Goal: Transaction & Acquisition: Purchase product/service

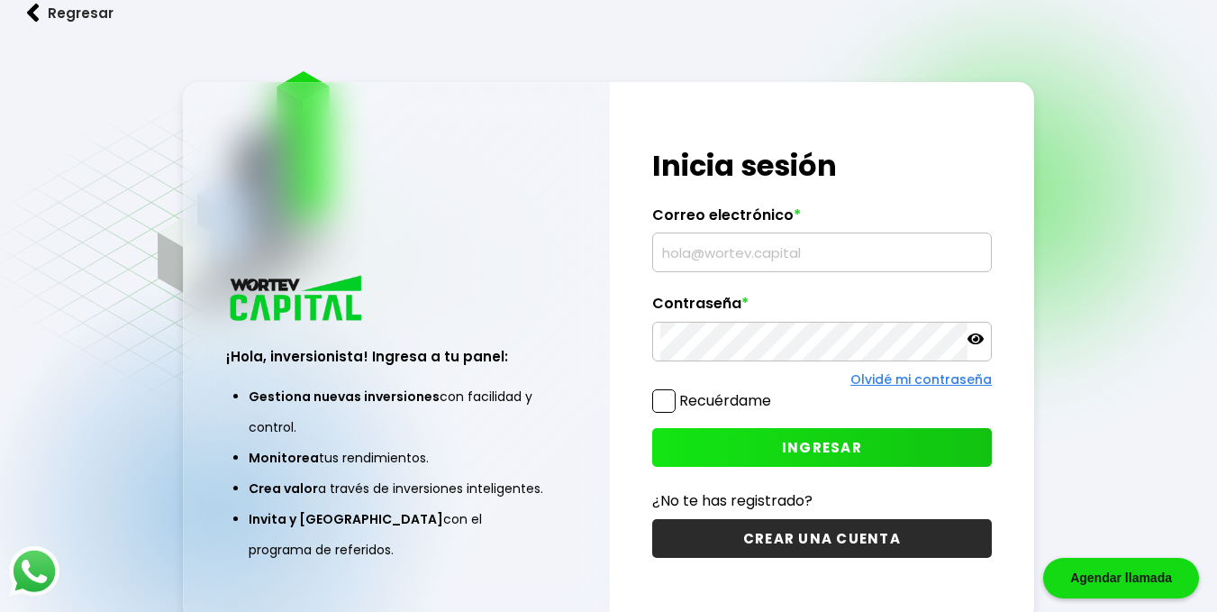
type input "[EMAIL_ADDRESS][PERSON_NAME][DOMAIN_NAME]"
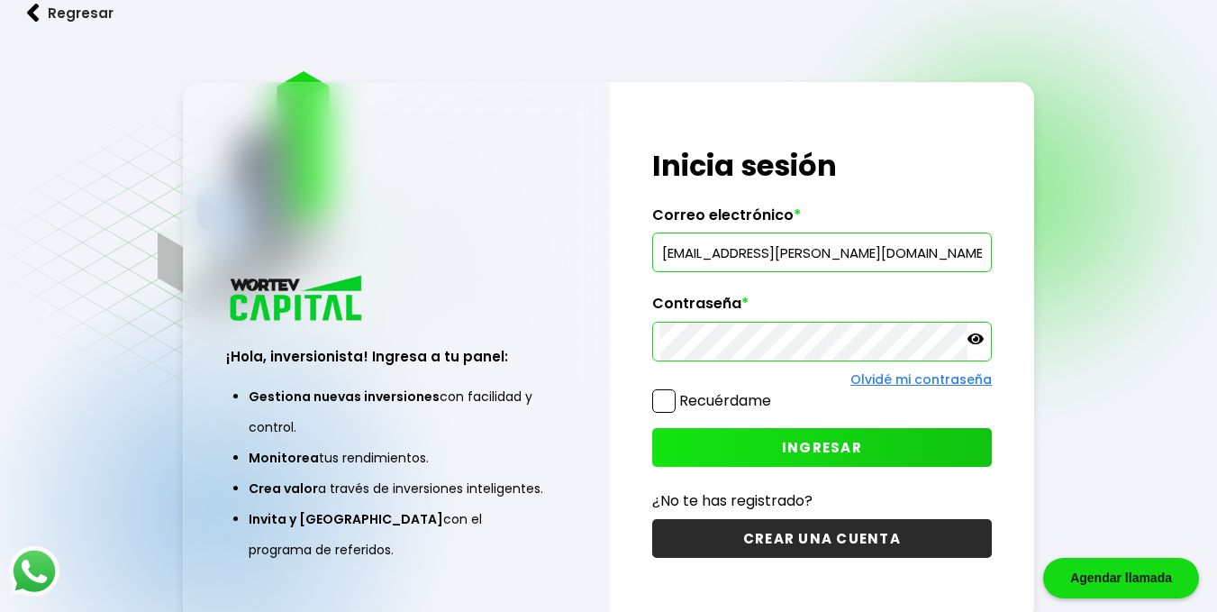
drag, startPoint x: 665, startPoint y: 402, endPoint x: 734, endPoint y: 446, distance: 82.2
click at [734, 446] on div "¡Hola, inversionista! Ingresa tus credenciales para iniciar sesión Inicia sesió…" at bounding box center [822, 352] width 425 height 541
click at [734, 446] on button "INGRESAR" at bounding box center [822, 447] width 341 height 39
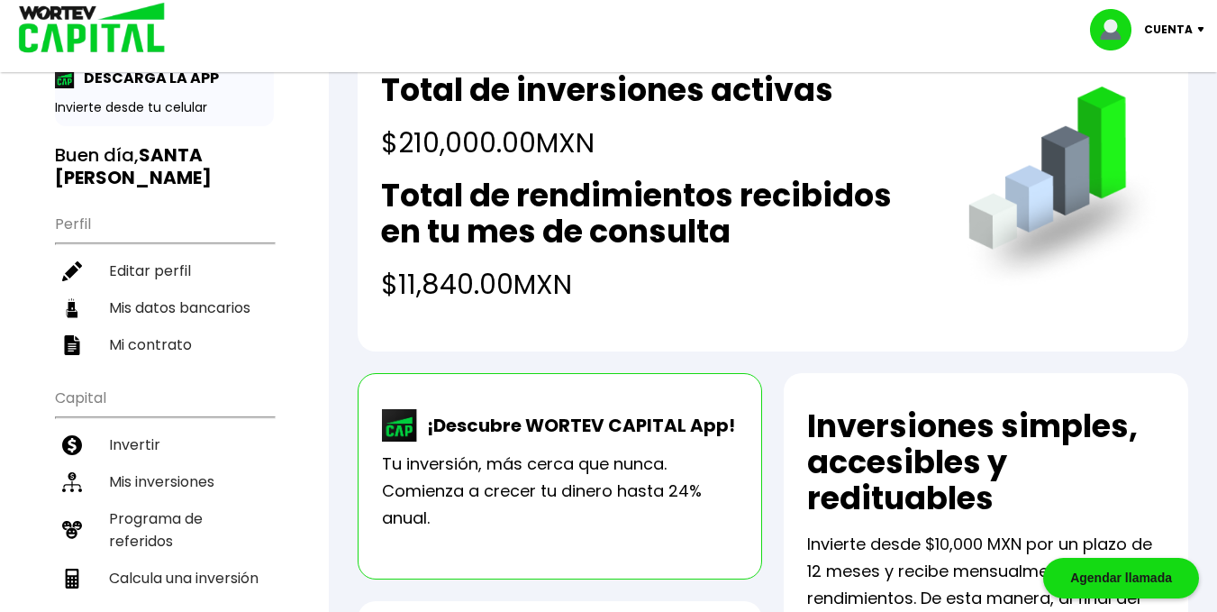
scroll to position [180, 0]
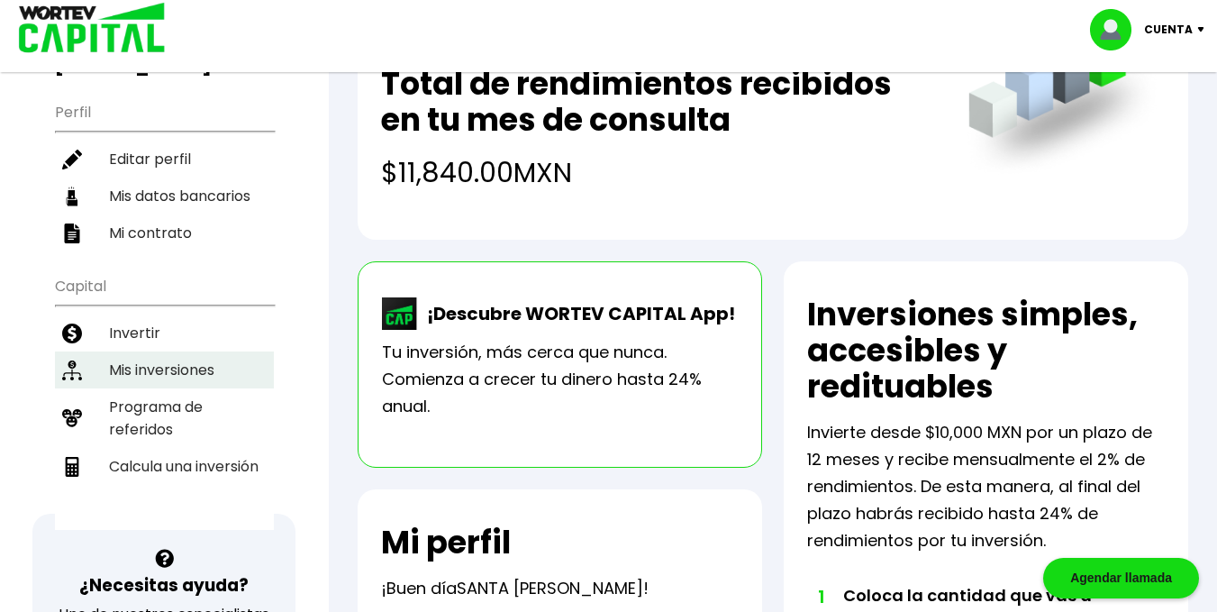
click at [149, 351] on li "Mis inversiones" at bounding box center [164, 369] width 219 height 37
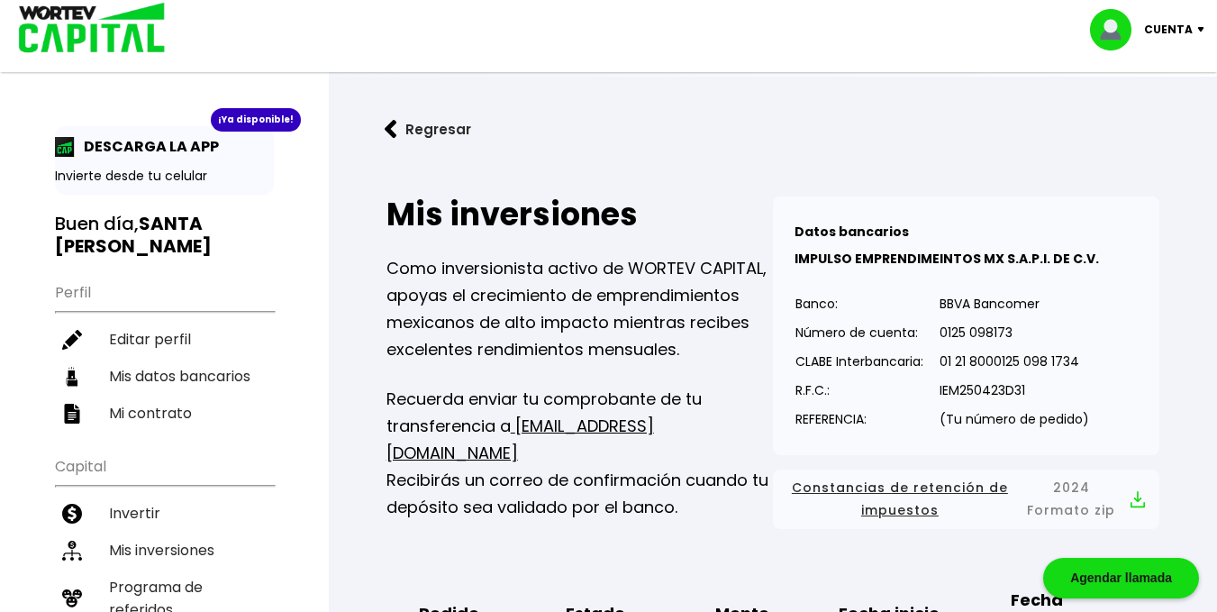
click at [1180, 23] on p "Cuenta" at bounding box center [1168, 29] width 49 height 27
click at [1117, 118] on li "Cerrar sesión" at bounding box center [1150, 120] width 144 height 37
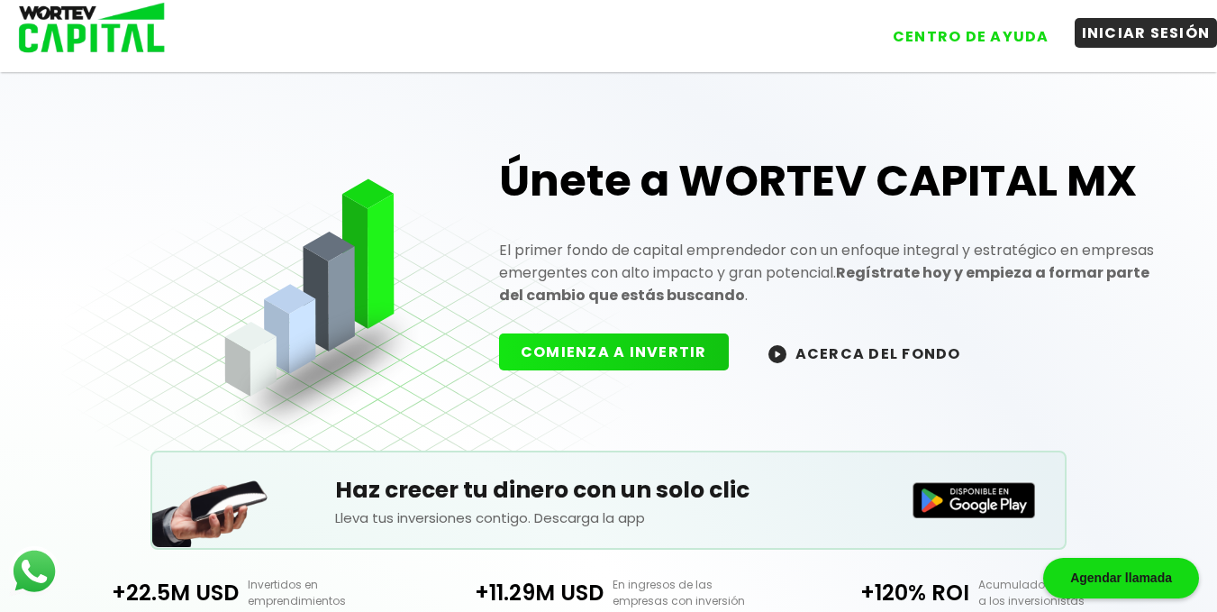
click at [1108, 32] on button "INICIAR SESIÓN" at bounding box center [1146, 33] width 143 height 30
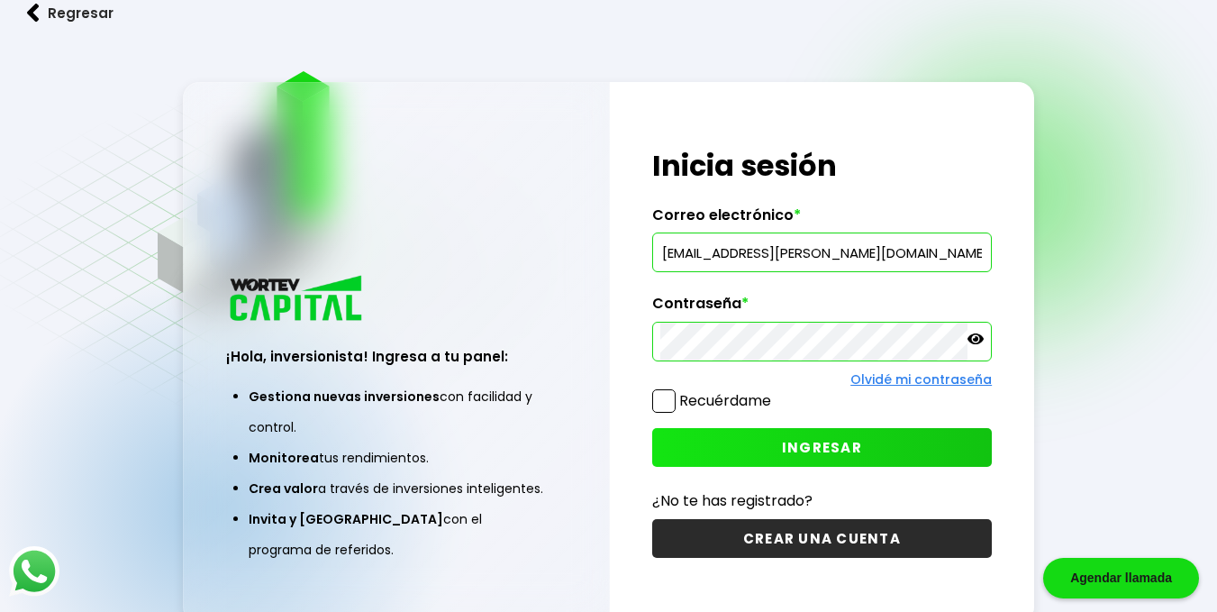
click at [895, 249] on input "[EMAIL_ADDRESS][PERSON_NAME][DOMAIN_NAME]" at bounding box center [822, 252] width 324 height 38
type input "[PERSON_NAME][EMAIL_ADDRESS][PERSON_NAME][DOMAIN_NAME]"
click at [724, 457] on button "INGRESAR" at bounding box center [822, 447] width 341 height 39
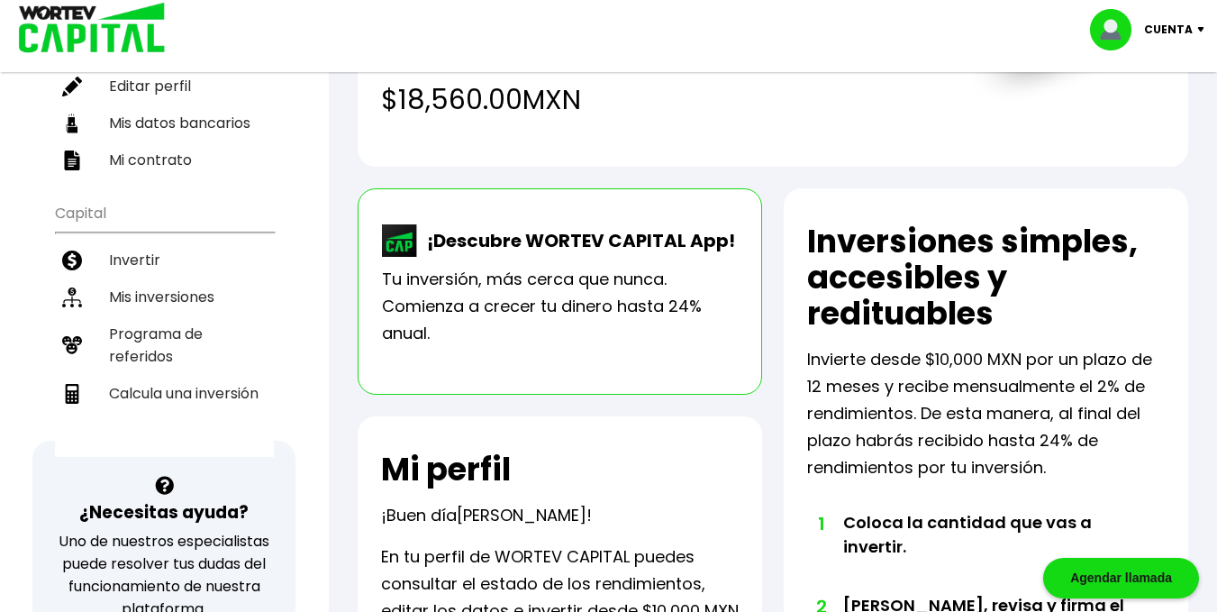
scroll to position [270, 0]
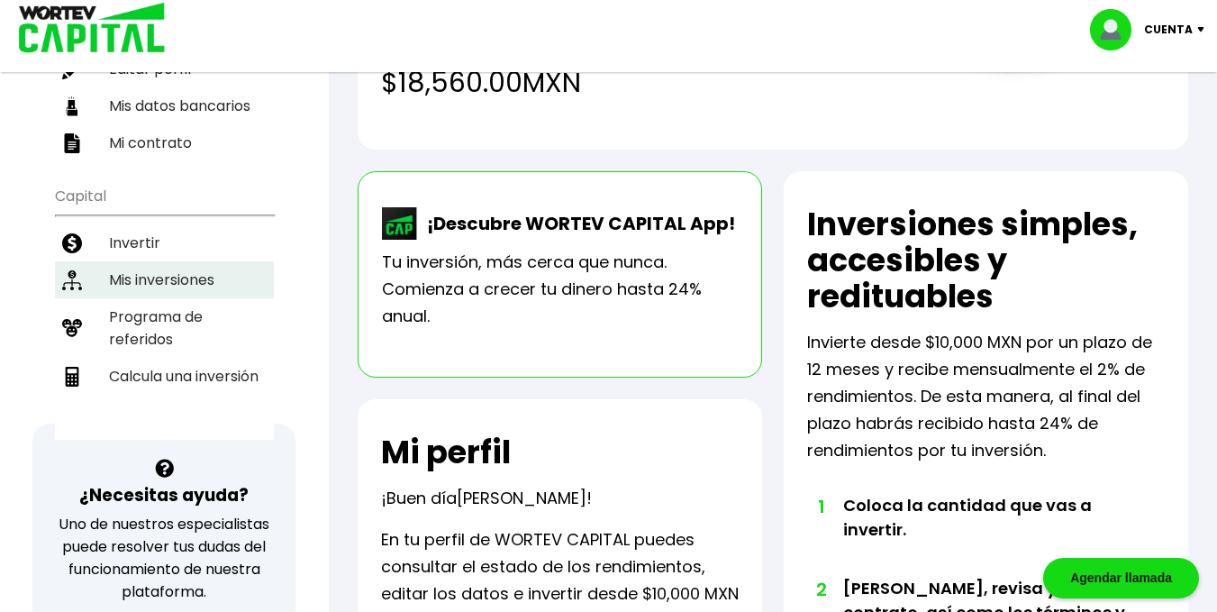
click at [153, 261] on li "Mis inversiones" at bounding box center [164, 279] width 219 height 37
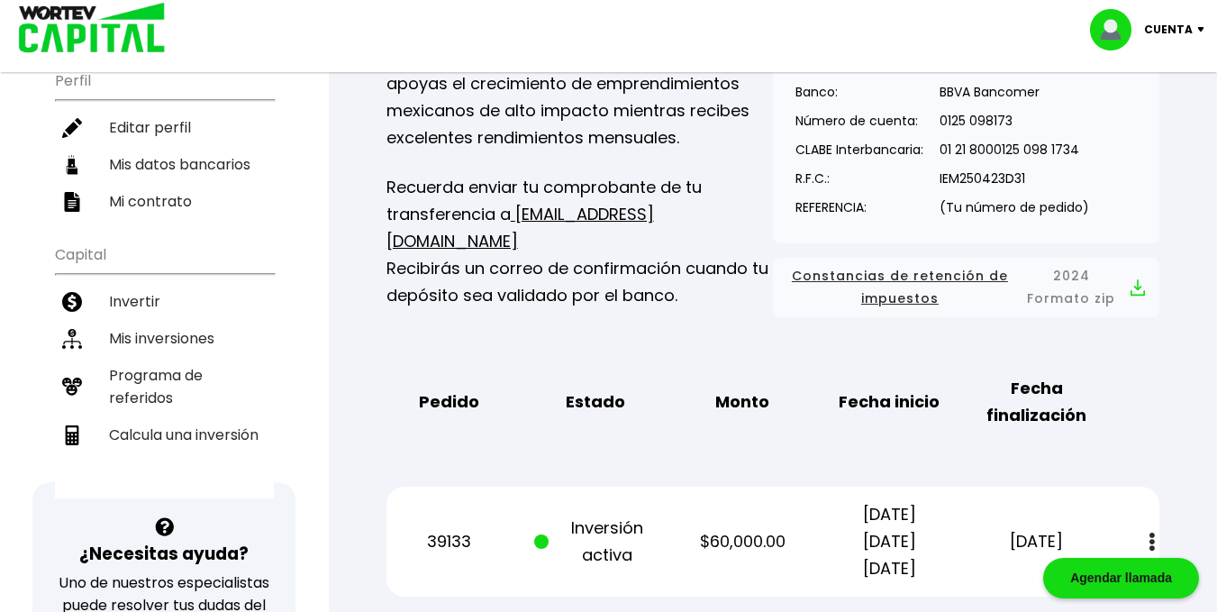
scroll to position [180, 0]
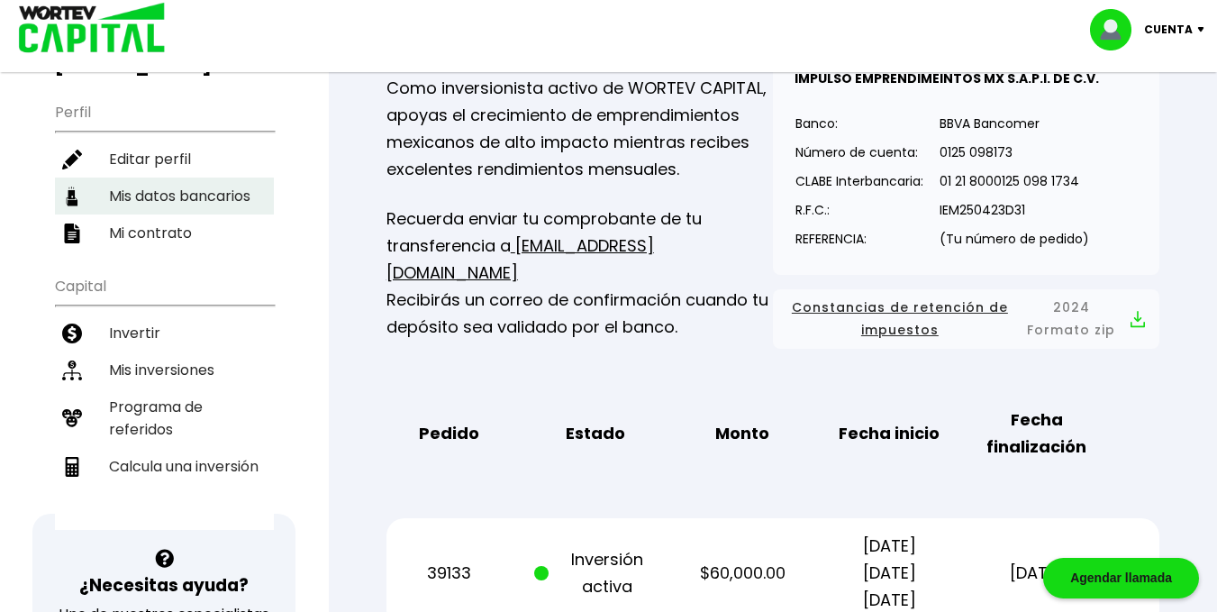
click at [205, 177] on li "Mis datos bancarios" at bounding box center [164, 195] width 219 height 37
select select "Nu Bank"
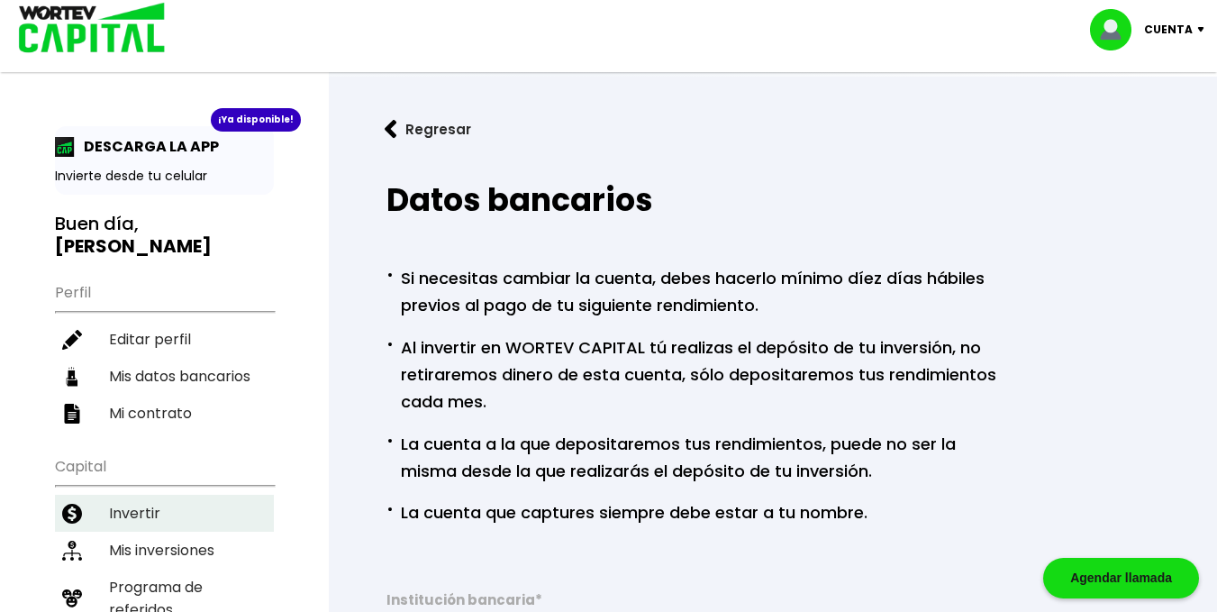
click at [130, 495] on li "Invertir" at bounding box center [164, 513] width 219 height 37
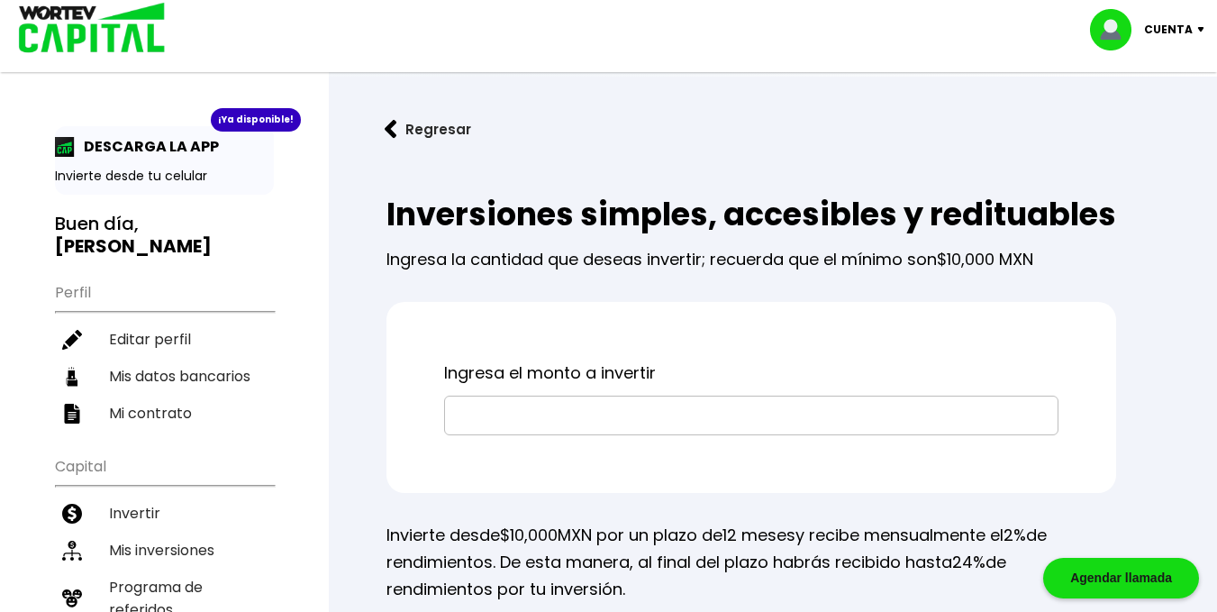
click at [522, 434] on input "text" at bounding box center [751, 415] width 598 height 38
type input "$50,000"
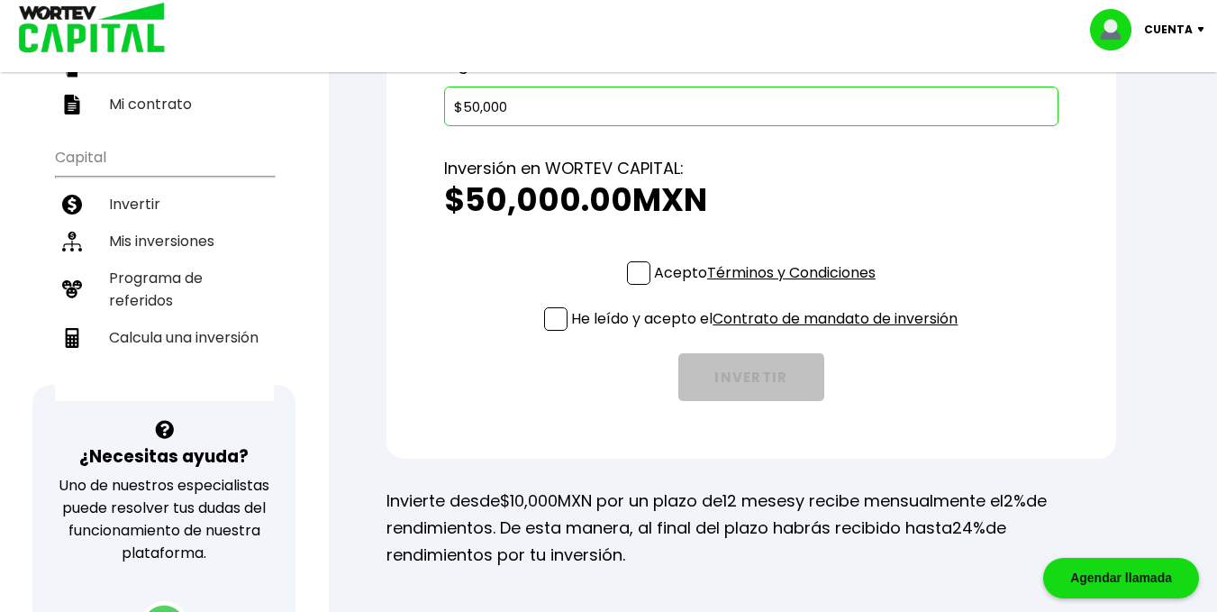
scroll to position [324, 0]
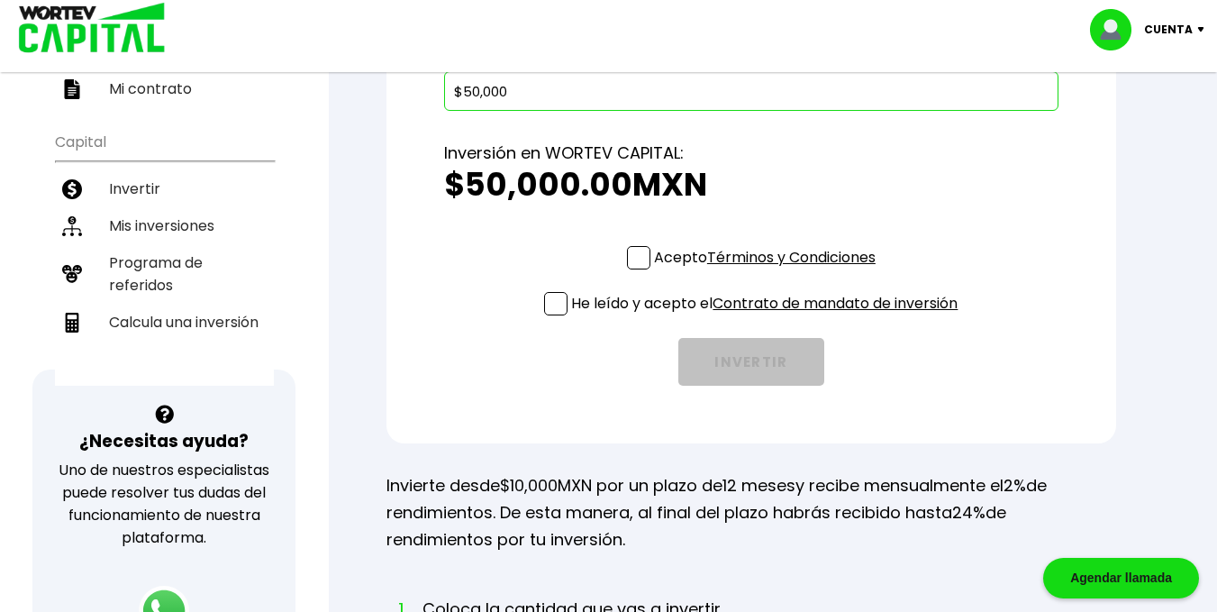
click at [628, 269] on span at bounding box center [638, 257] width 23 height 23
click at [769, 271] on input "Acepto Términos y Condiciones" at bounding box center [769, 271] width 0 height 0
click at [547, 315] on span at bounding box center [555, 303] width 23 height 23
click at [769, 317] on input "He leído y acepto el Contrato de mandato de inversión" at bounding box center [769, 317] width 0 height 0
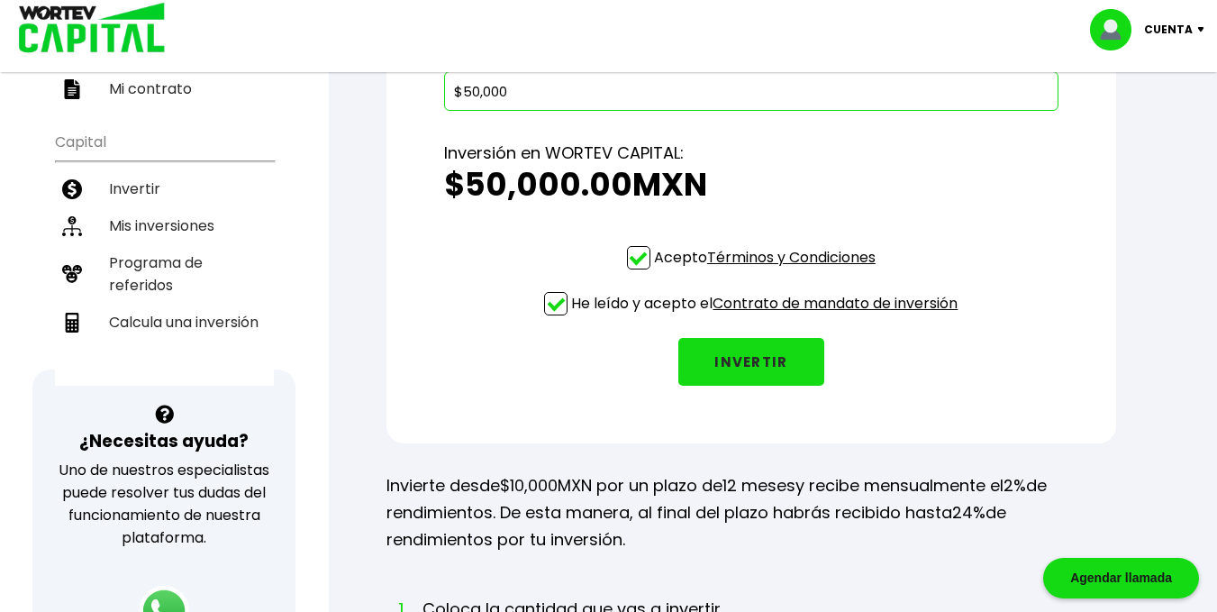
click at [747, 386] on button "INVERTIR" at bounding box center [751, 362] width 146 height 48
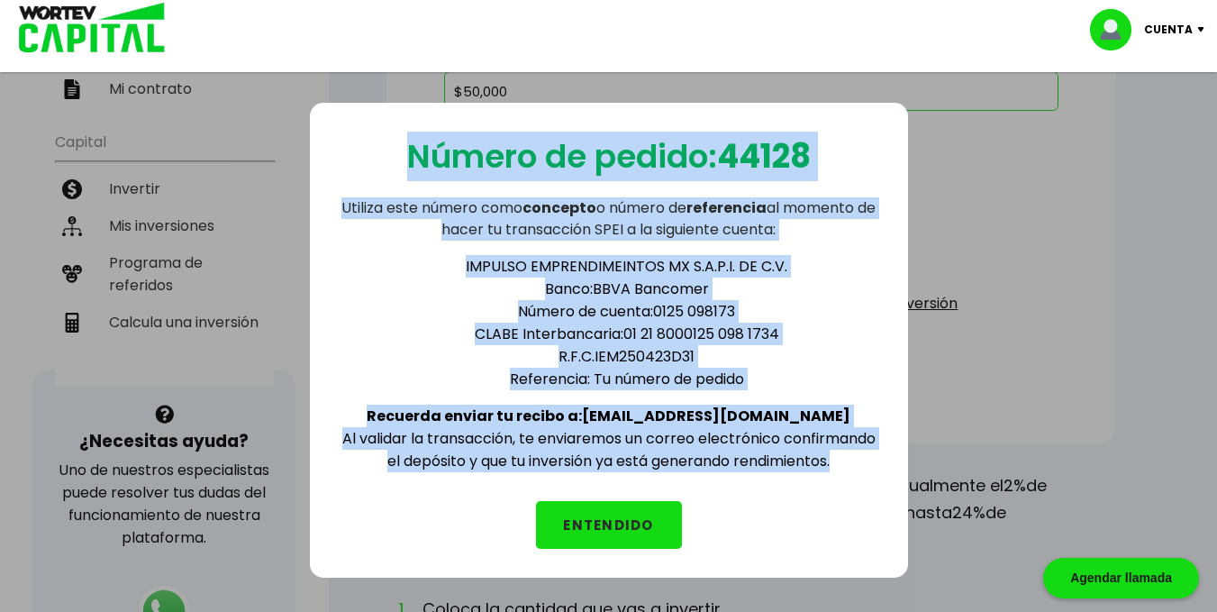
drag, startPoint x: 400, startPoint y: 152, endPoint x: 867, endPoint y: 489, distance: 575.6
click at [867, 489] on div "Número de pedido: 44128 Utiliza este número como concepto o número de referenci…" at bounding box center [609, 340] width 598 height 475
copy div "Número de pedido: 44128 Utiliza este número como concepto o número de referenci…"
click at [623, 523] on button "ENTENDIDO" at bounding box center [609, 525] width 146 height 48
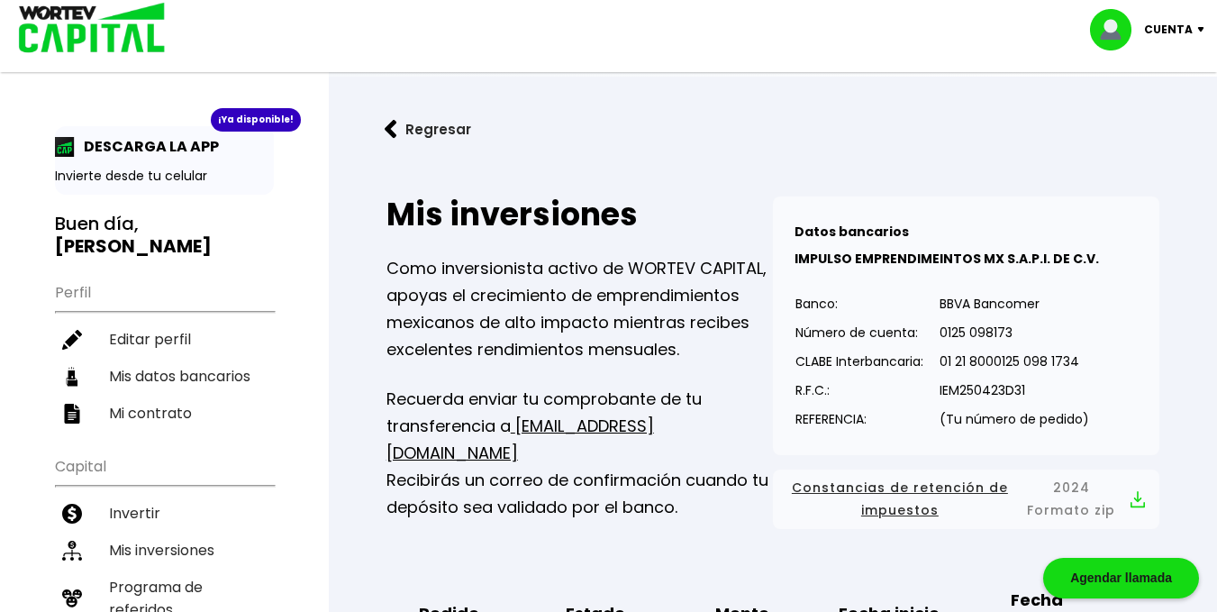
click at [623, 523] on div "Mis inversiones Como inversionista activo de WORTEV CAPITAL, apoyas el crecimie…" at bounding box center [580, 362] width 387 height 332
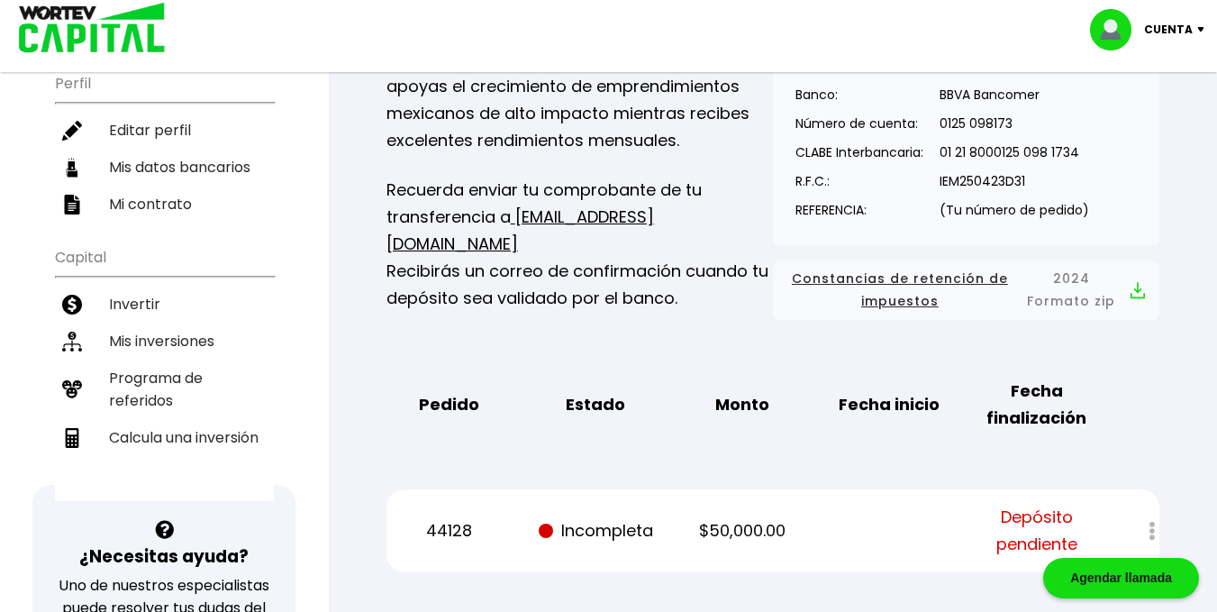
scroll to position [119, 0]
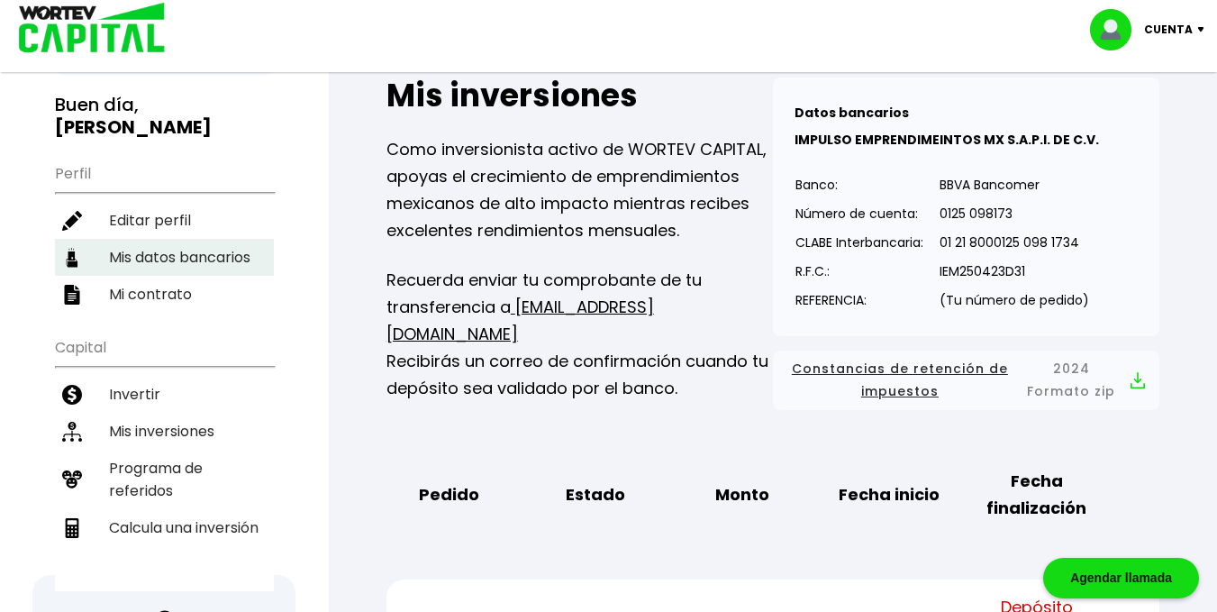
click at [188, 239] on li "Mis datos bancarios" at bounding box center [164, 257] width 219 height 37
select select "Nu Bank"
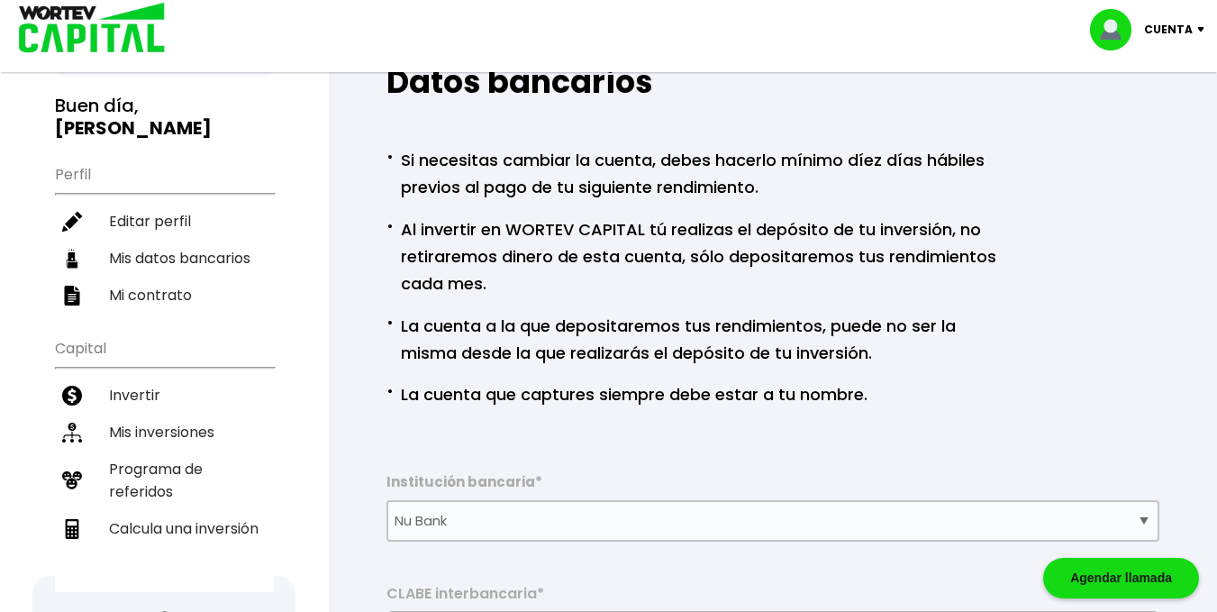
scroll to position [90, 0]
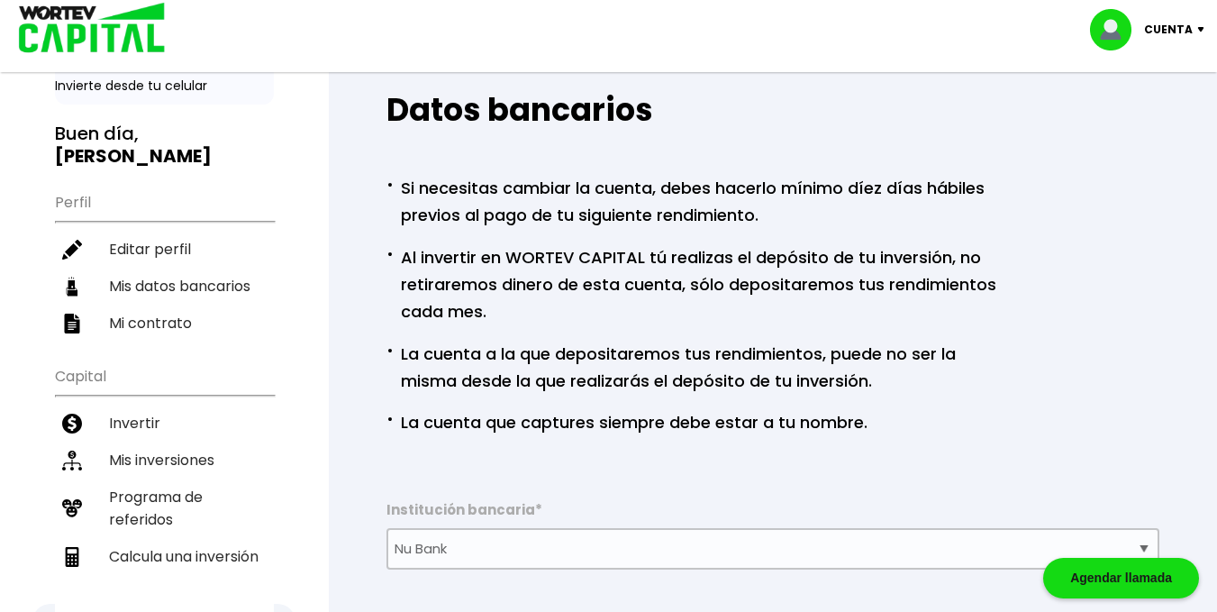
click at [696, 432] on p "· La cuenta que captures siempre debe estar a tu nombre." at bounding box center [627, 420] width 481 height 31
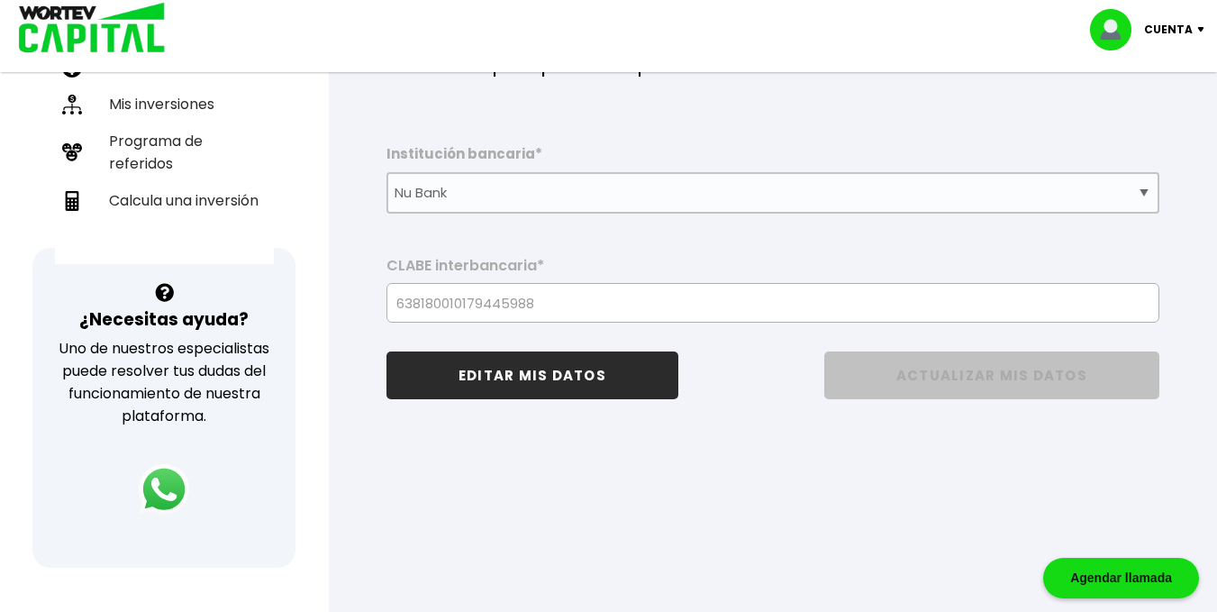
scroll to position [296, 0]
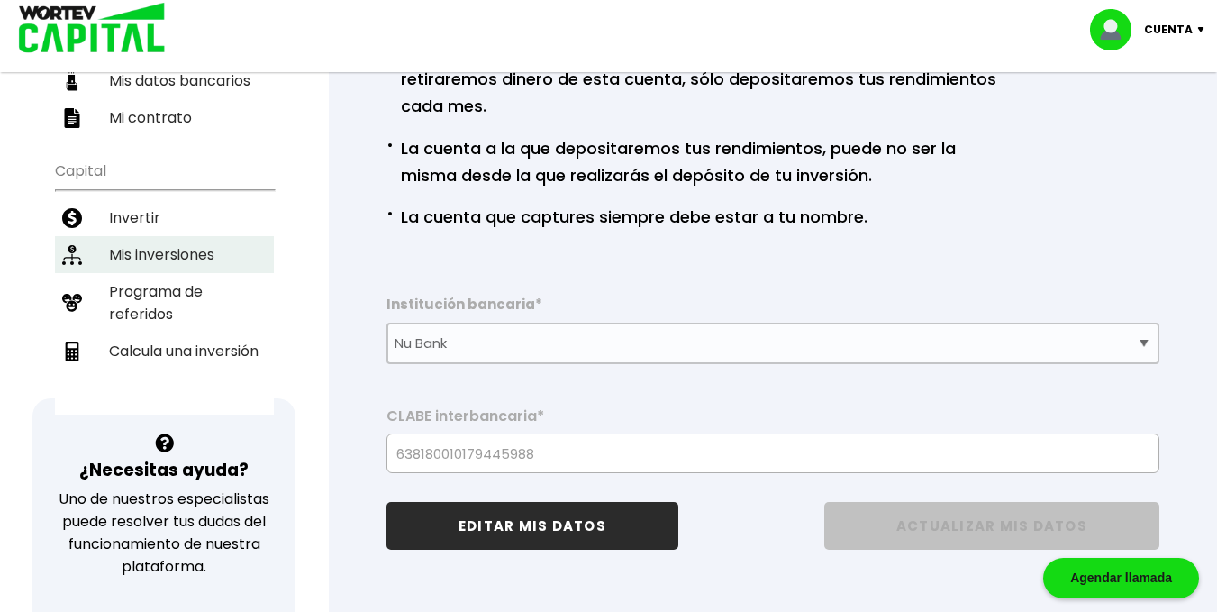
click at [123, 236] on li "Mis inversiones" at bounding box center [164, 254] width 219 height 37
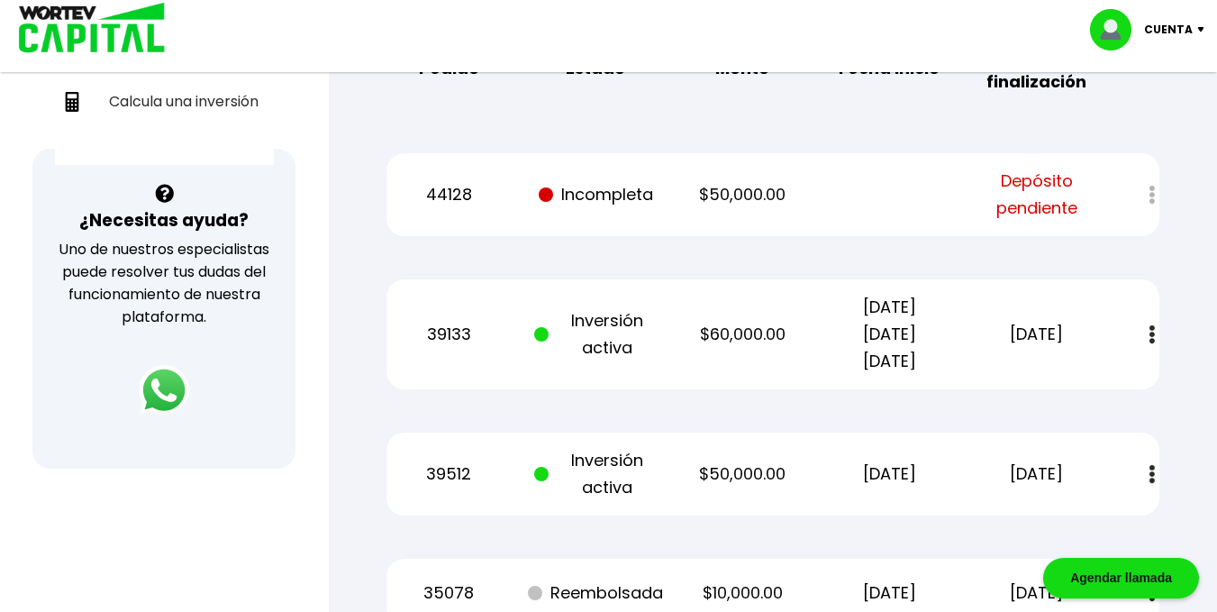
scroll to position [541, 0]
